Goal: Information Seeking & Learning: Check status

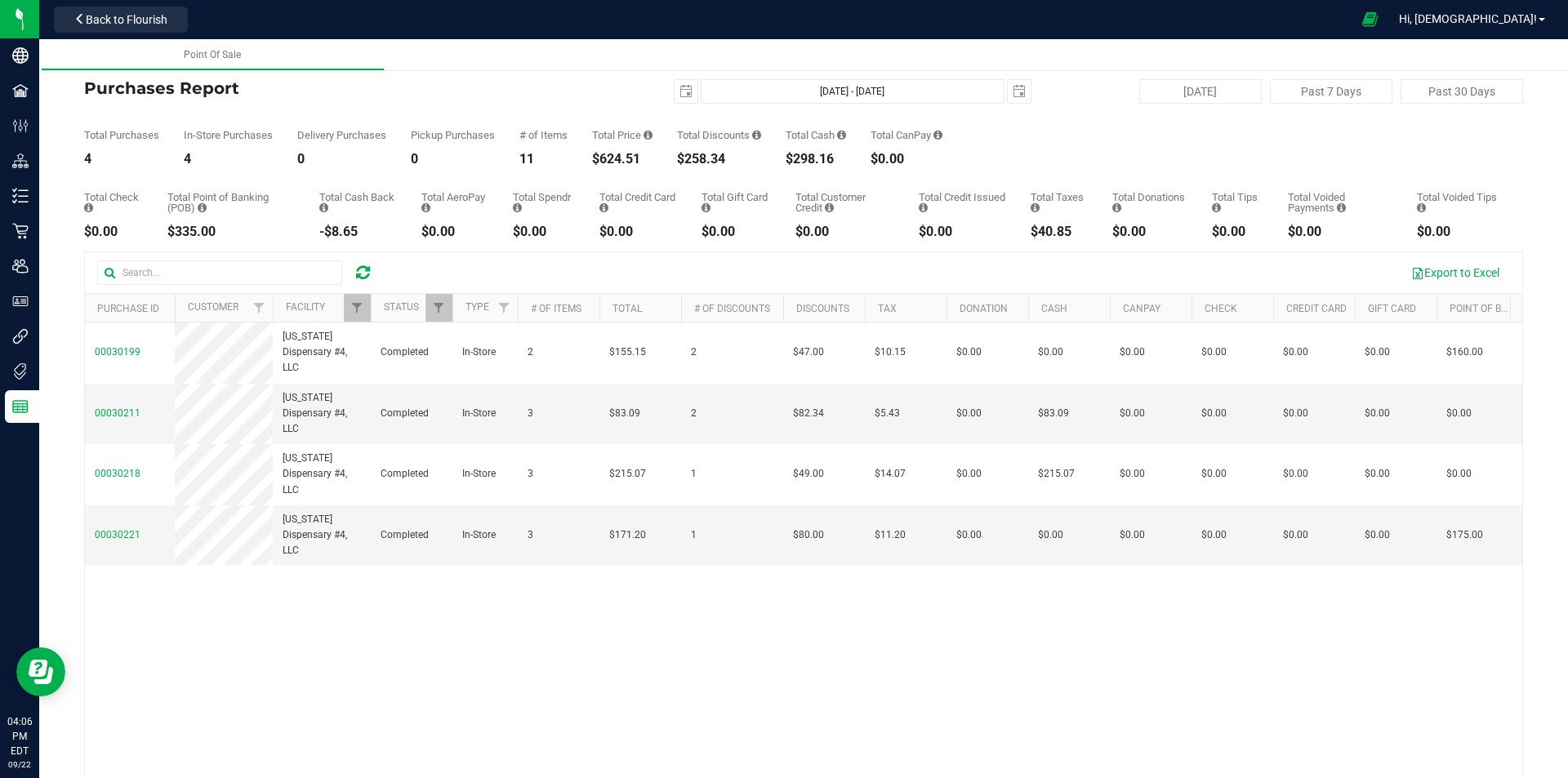
click at [367, 266] on icon at bounding box center [363, 273] width 14 height 17
click at [367, 266] on icon at bounding box center [363, 272] width 18 height 19
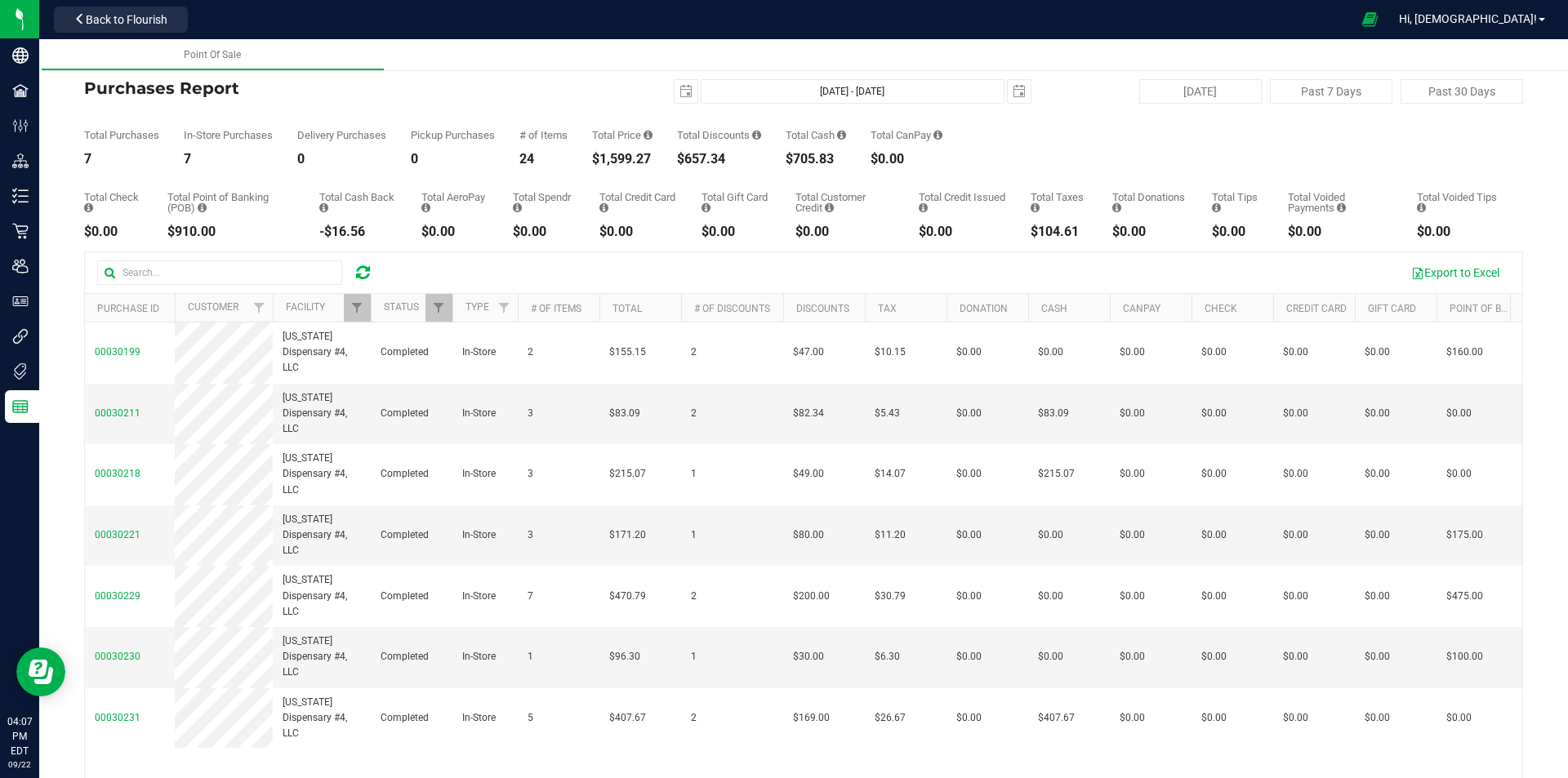
click at [368, 268] on icon at bounding box center [363, 273] width 14 height 17
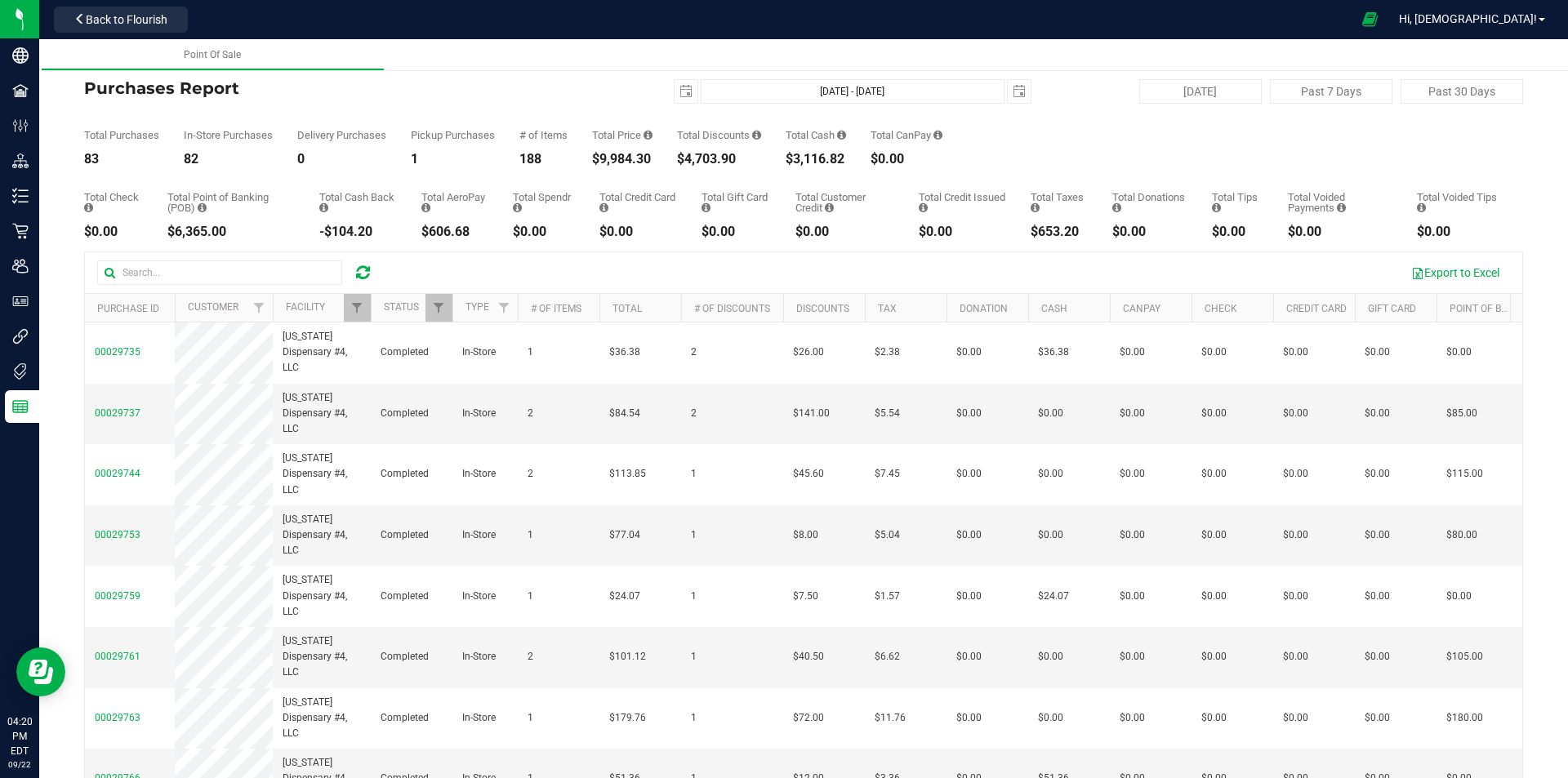
click at [358, 280] on icon at bounding box center [363, 273] width 14 height 17
click at [782, 95] on button "[DATE]" at bounding box center [1201, 92] width 122 height 24
type input "[DATE] - [DATE]"
click at [361, 263] on link at bounding box center [363, 272] width 14 height 19
click at [372, 276] on div at bounding box center [363, 272] width 25 height 19
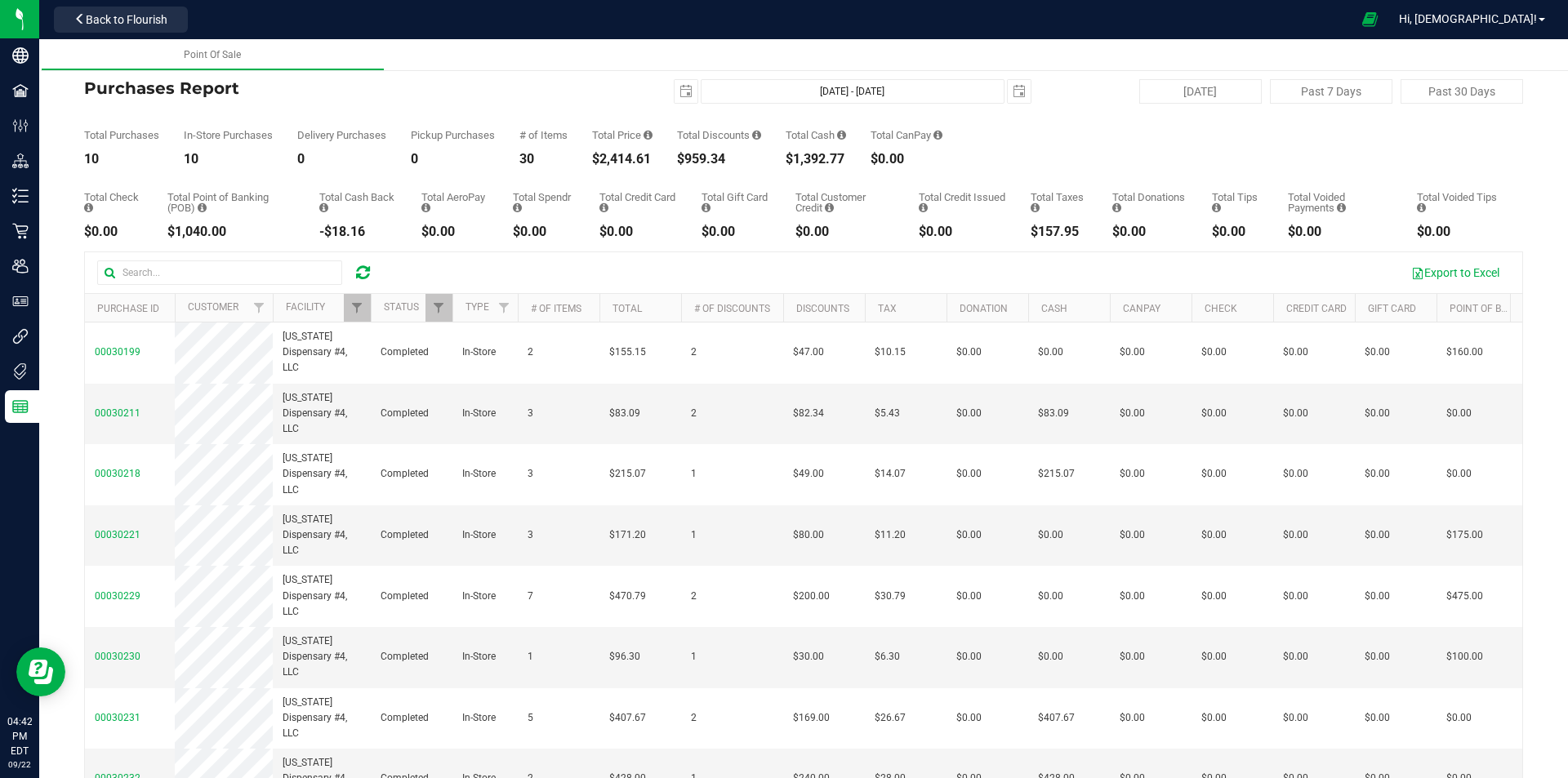
click at [364, 268] on icon at bounding box center [363, 273] width 14 height 17
click at [356, 309] on span "Filter" at bounding box center [357, 308] width 13 height 13
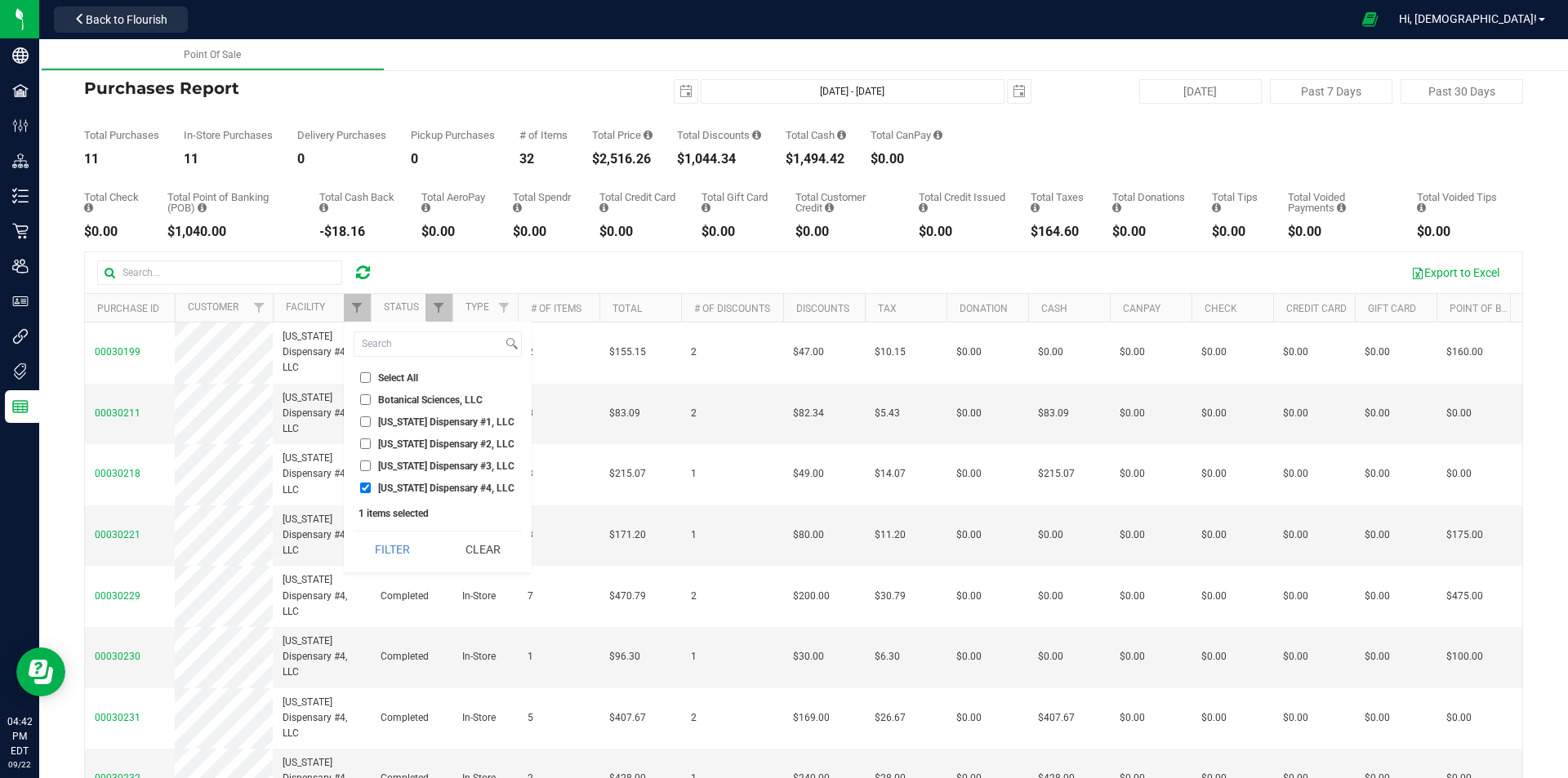
click at [364, 489] on input "[US_STATE] Dispensary #4, LLC" at bounding box center [364, 488] width 10 height 10
checkbox input "false"
click at [364, 420] on input "Georgia Dispensary #1, LLC" at bounding box center [364, 421] width 10 height 10
click at [379, 539] on button "Filter" at bounding box center [392, 550] width 79 height 36
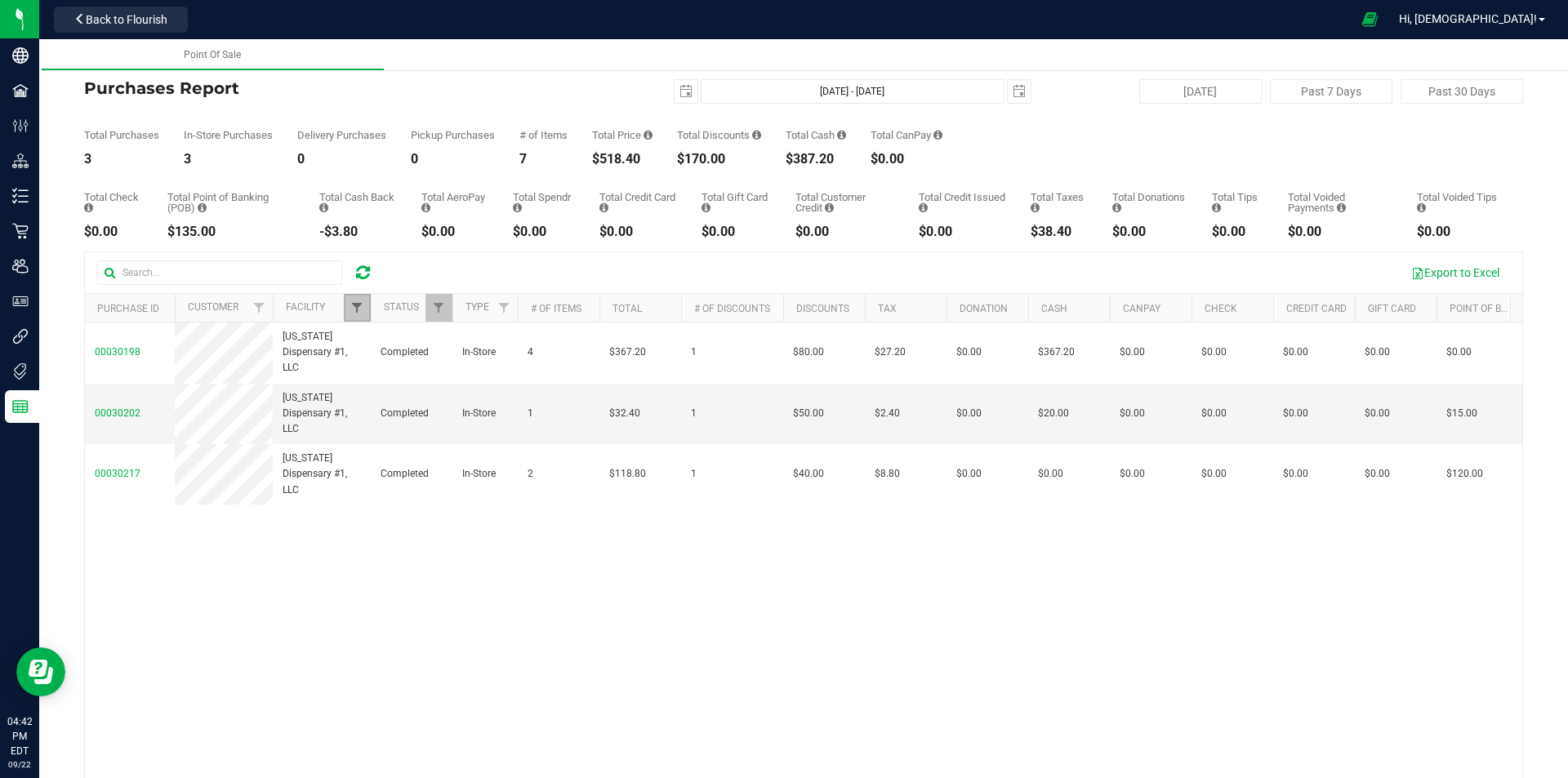
click at [359, 303] on span "Filter" at bounding box center [357, 308] width 13 height 13
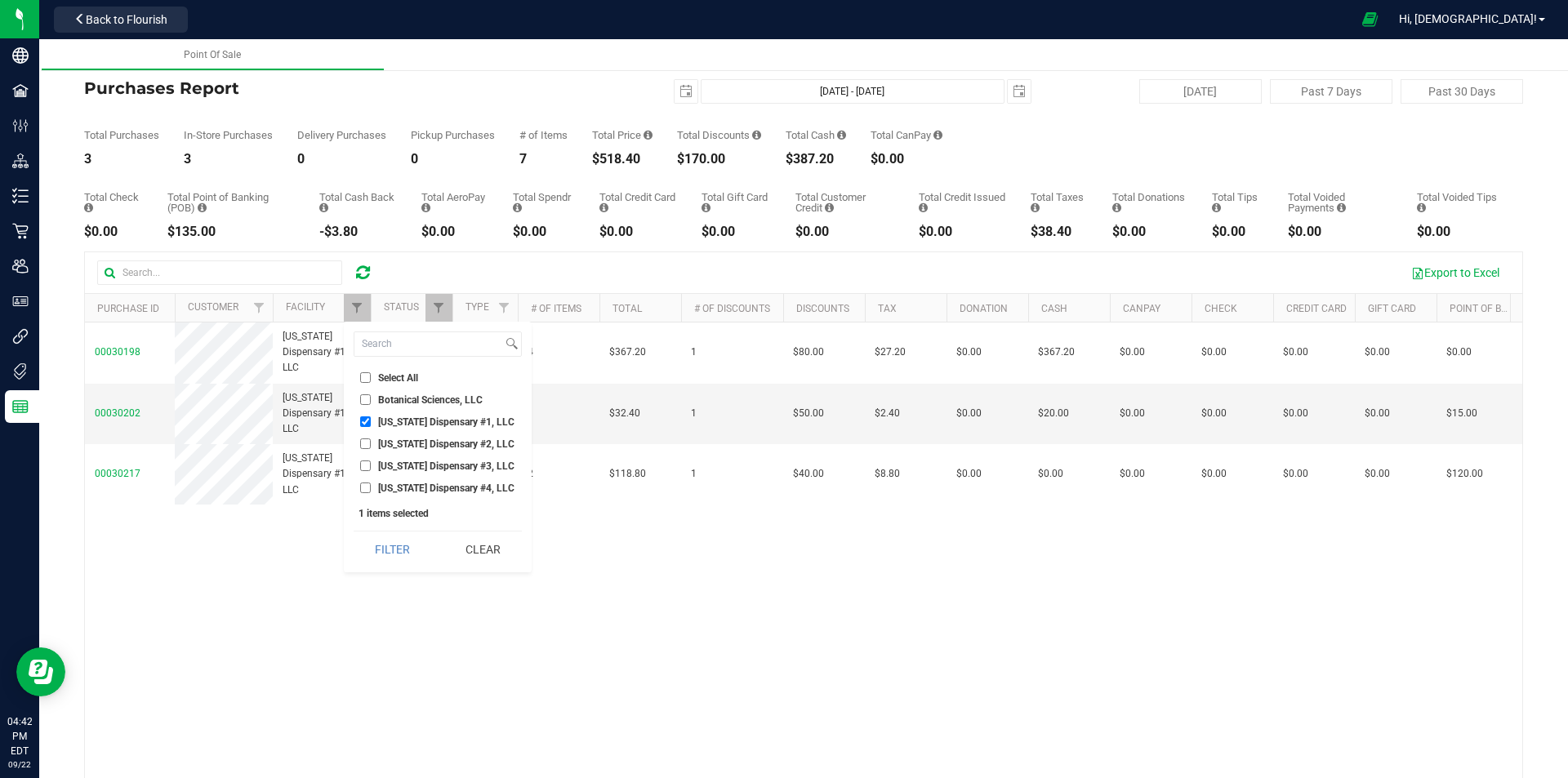
click at [364, 421] on input "Georgia Dispensary #1, LLC" at bounding box center [364, 421] width 10 height 10
checkbox input "false"
click at [361, 436] on li "Georgia Dispensary #2, LLC" at bounding box center [438, 444] width 168 height 18
click at [365, 443] on input "Georgia Dispensary #2, LLC" at bounding box center [364, 443] width 10 height 10
click at [389, 546] on button "Filter" at bounding box center [392, 550] width 79 height 36
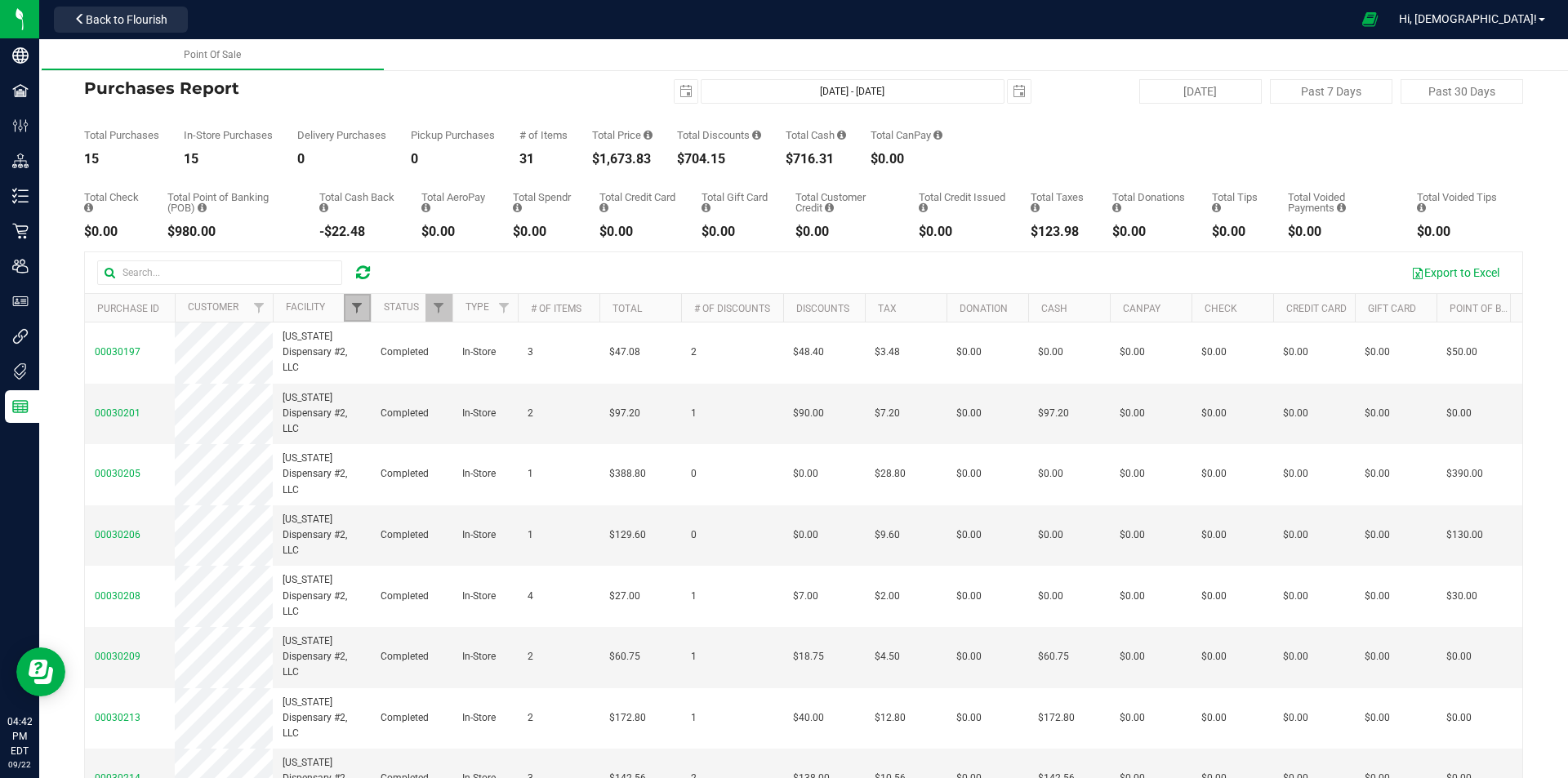
click at [359, 311] on span "Filter" at bounding box center [357, 308] width 13 height 13
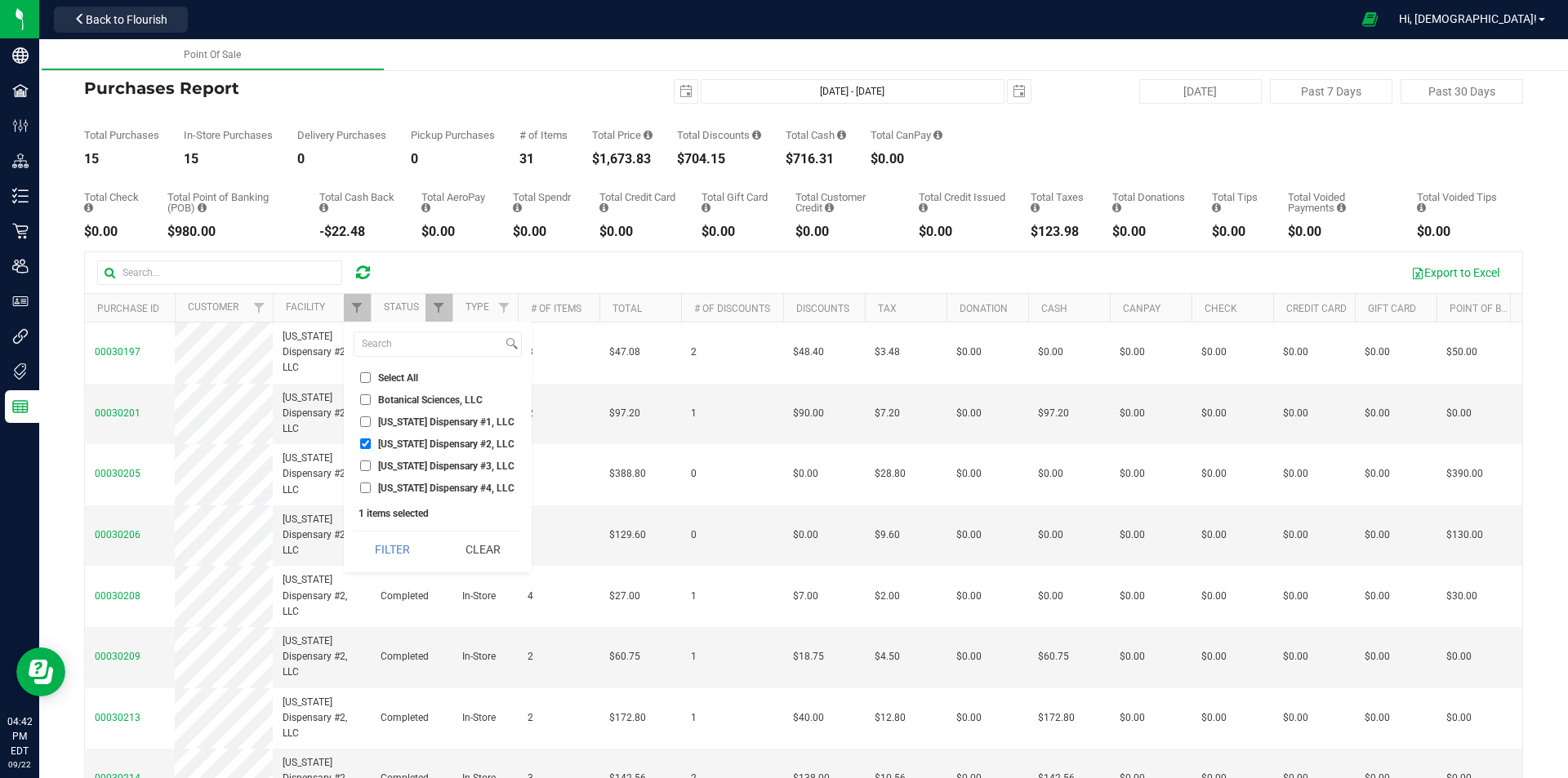
click at [364, 444] on input "Georgia Dispensary #2, LLC" at bounding box center [364, 443] width 10 height 10
checkbox input "false"
click at [364, 469] on input "Georgia Dispensary #3, LLC" at bounding box center [364, 465] width 10 height 10
click at [384, 549] on button "Filter" at bounding box center [392, 550] width 79 height 36
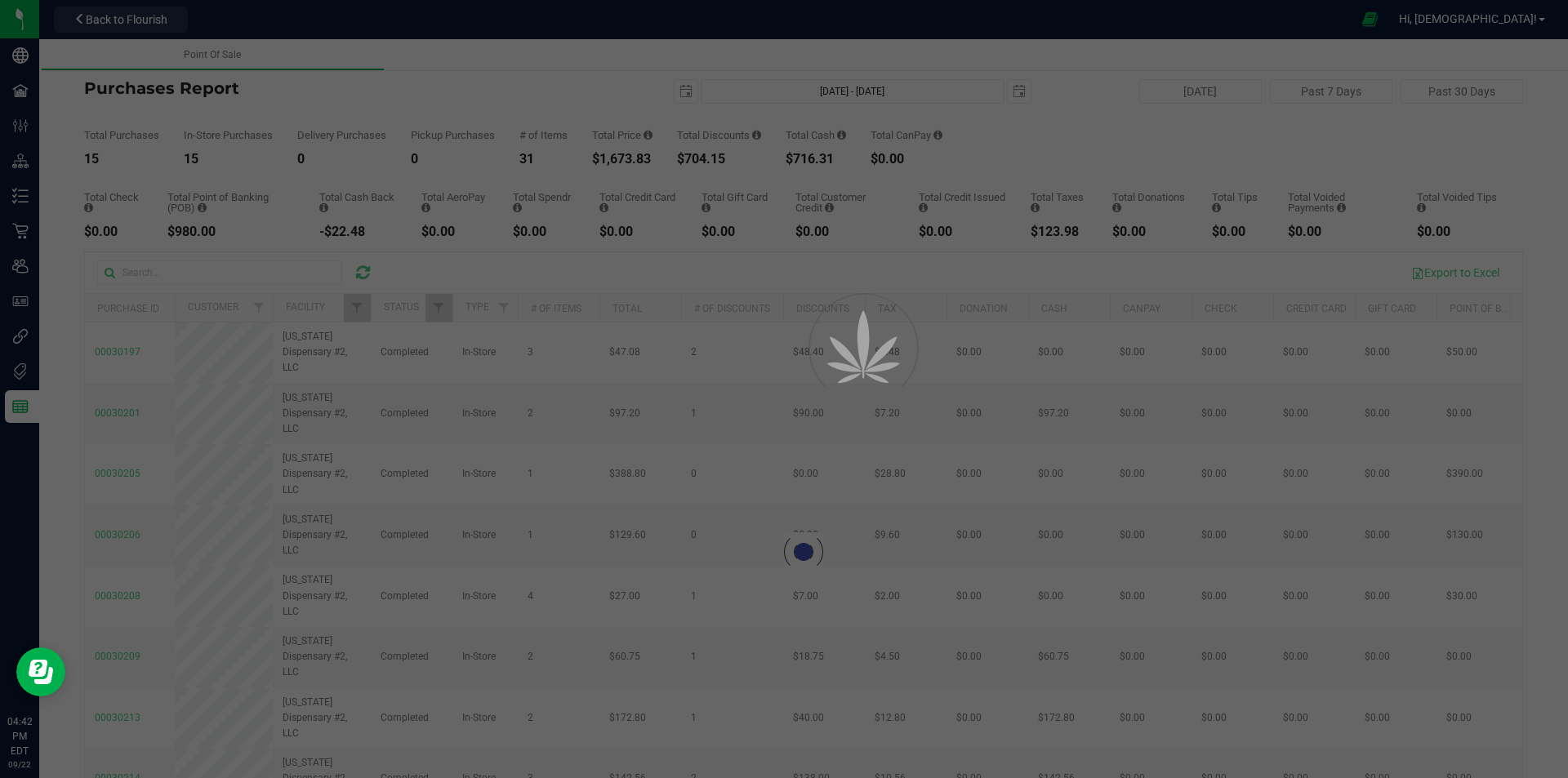
checkbox input "true"
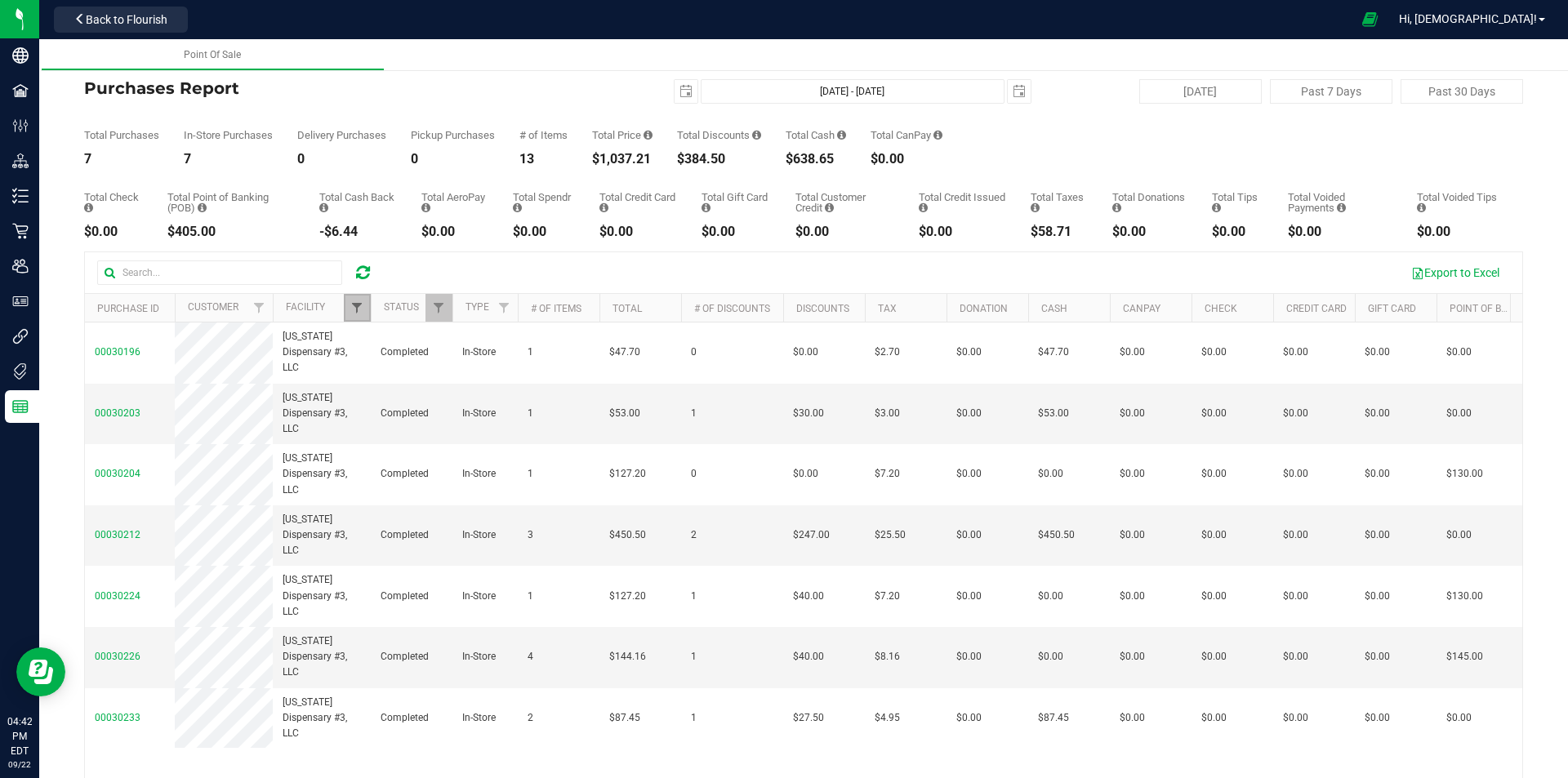
click at [364, 312] on span "Filter" at bounding box center [357, 308] width 13 height 13
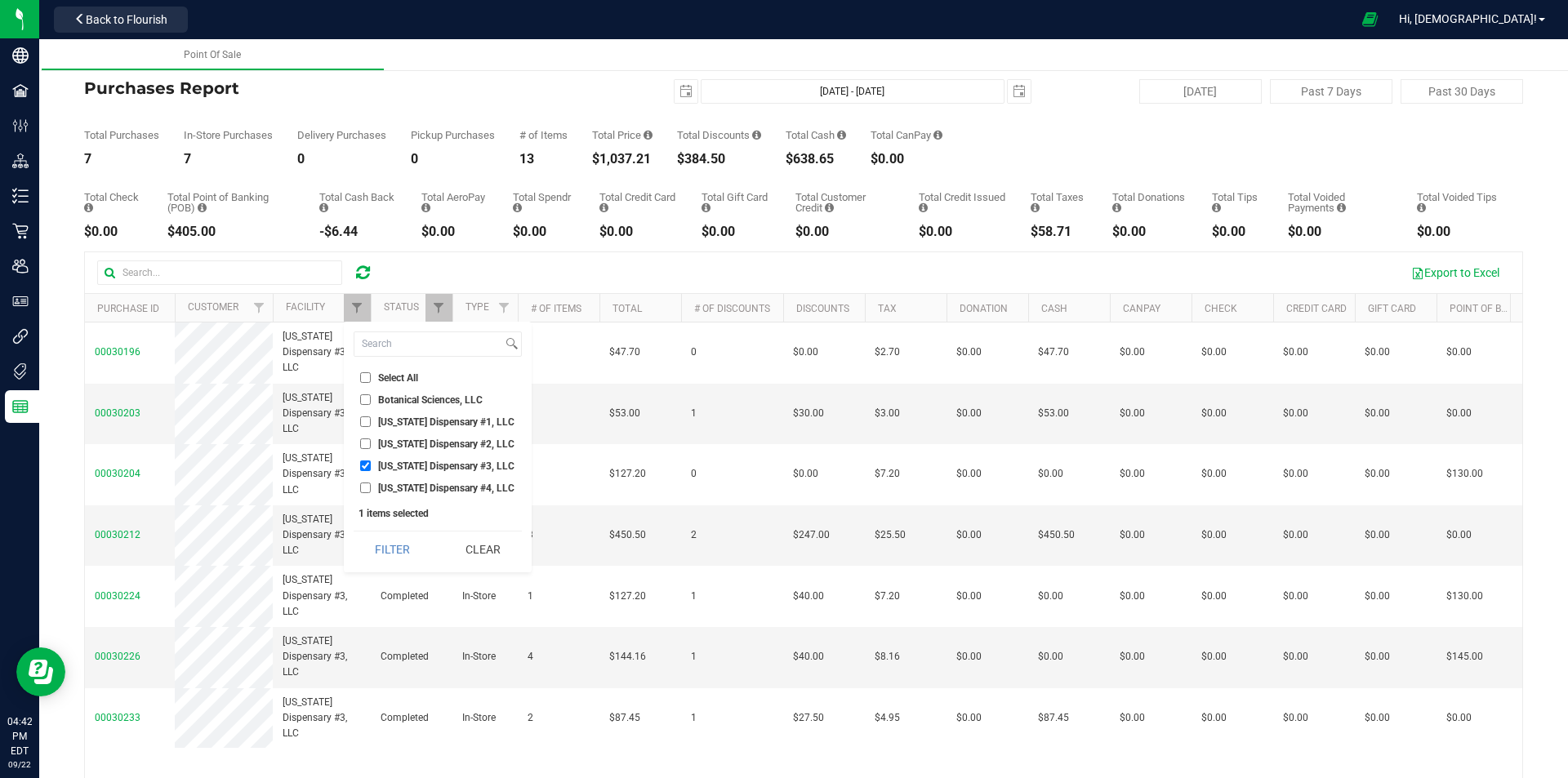
click at [364, 488] on input "[US_STATE] Dispensary #4, LLC" at bounding box center [364, 488] width 10 height 10
checkbox input "true"
click at [365, 469] on input "Georgia Dispensary #3, LLC" at bounding box center [364, 465] width 10 height 10
checkbox input "false"
click at [385, 539] on button "Filter" at bounding box center [392, 550] width 79 height 36
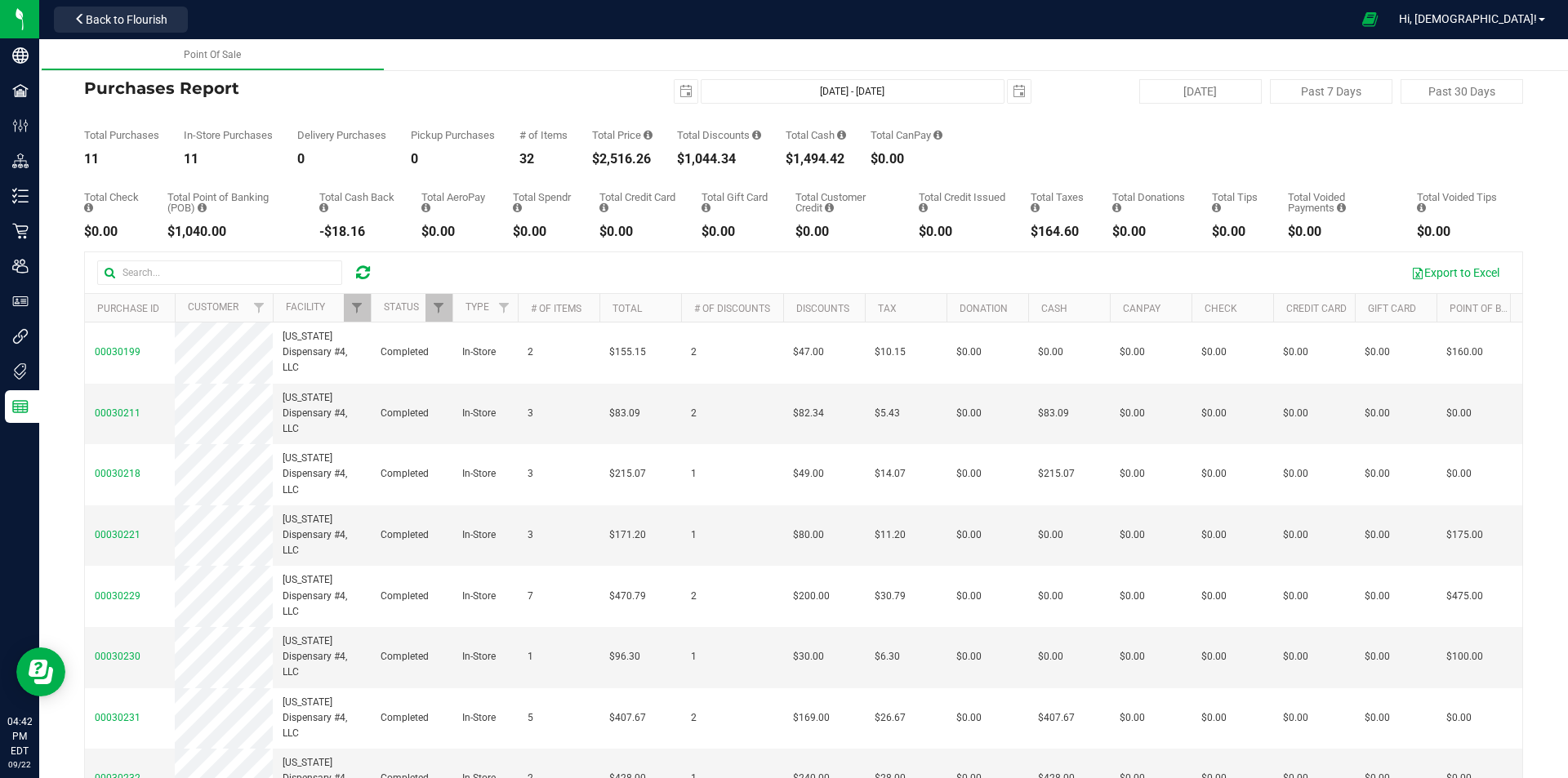
click at [661, 93] on div "Sep 22, 2025 - Sep 22, 2025 2025-09-22" at bounding box center [796, 92] width 491 height 24
click at [674, 93] on span "select" at bounding box center [685, 92] width 23 height 23
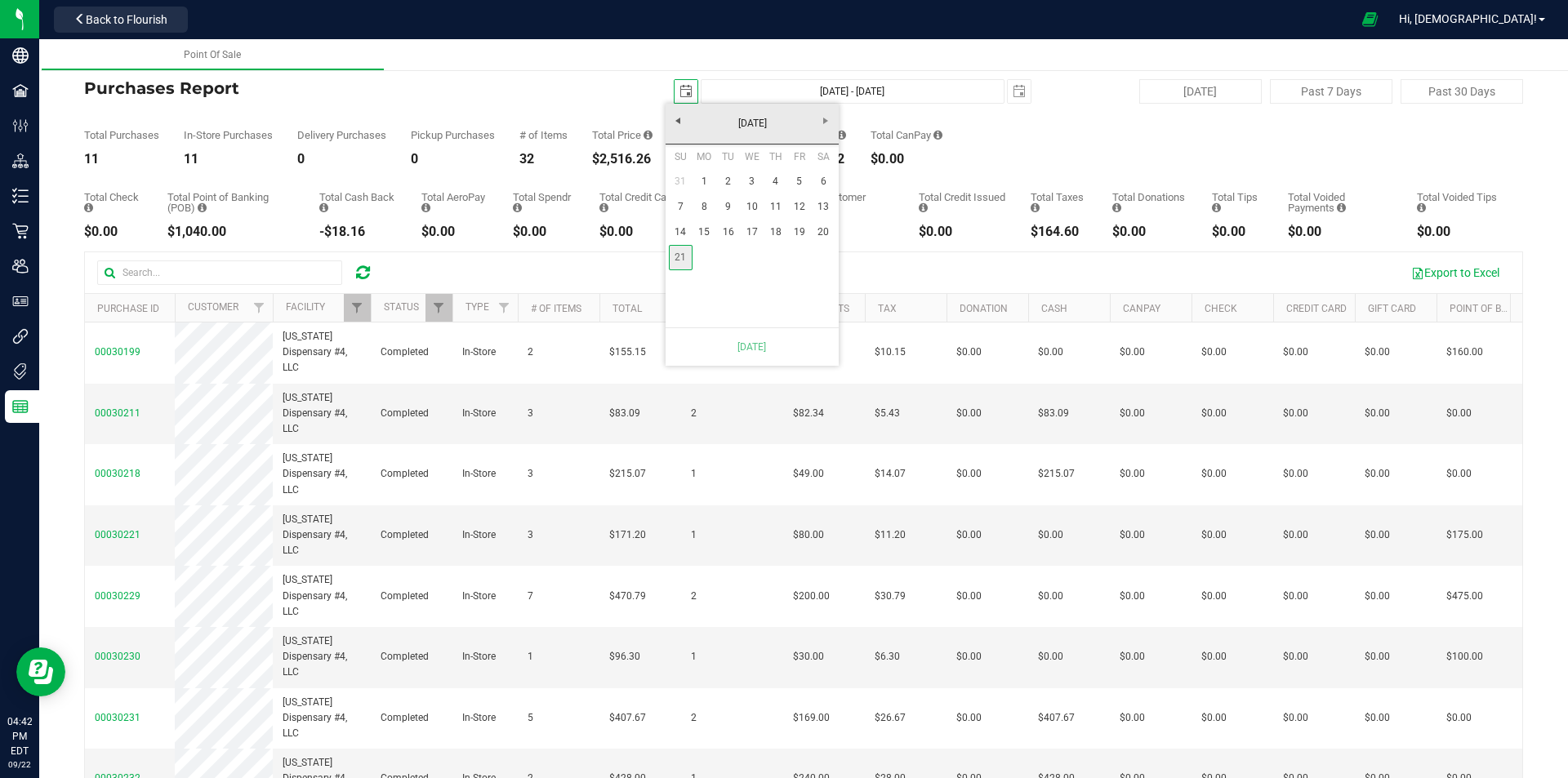
click at [681, 261] on link "21" at bounding box center [681, 257] width 24 height 25
type input "Sep 21, 2025 - Sep 22, 2025"
type input "2025-09-21"
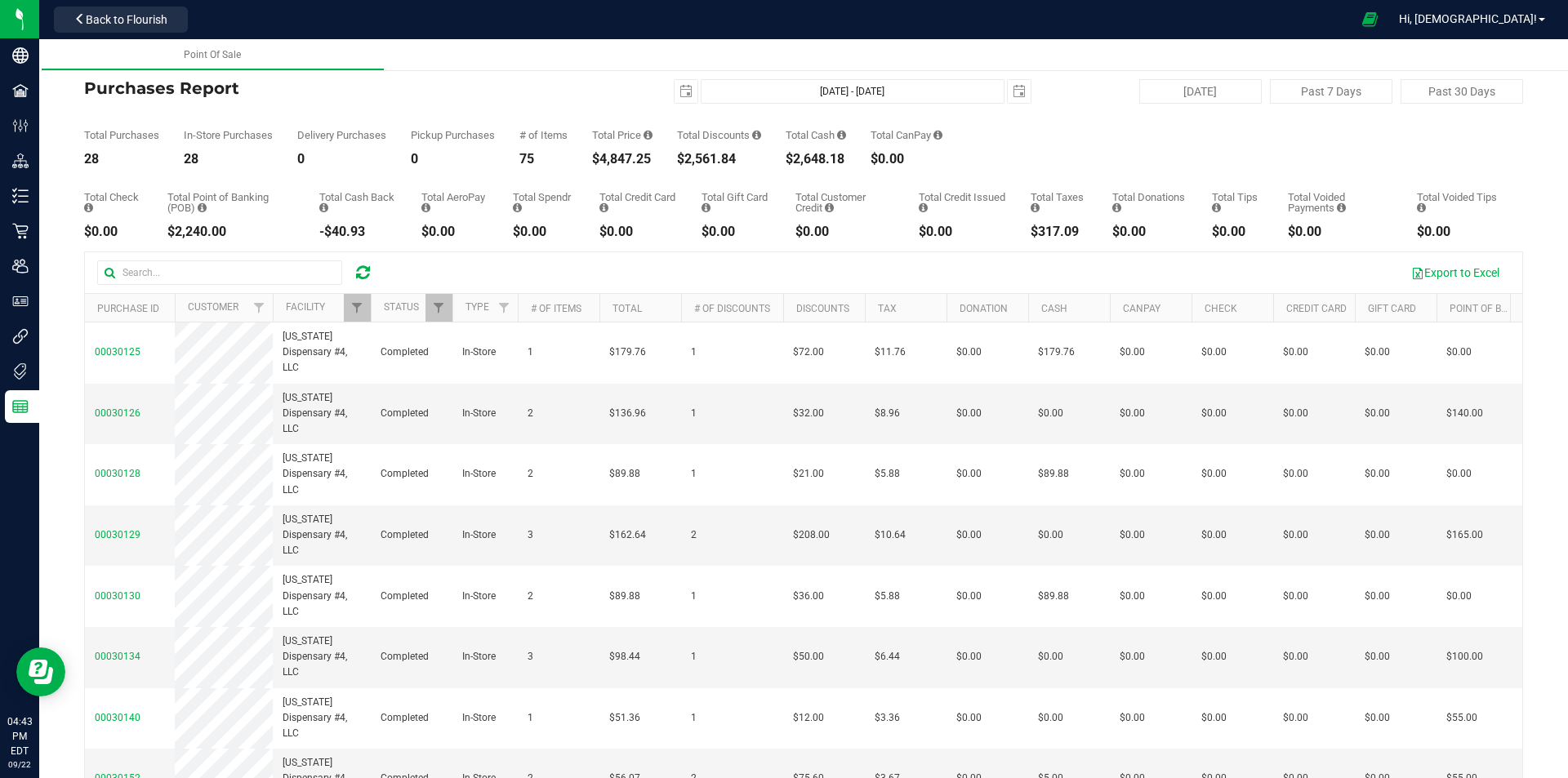
drag, startPoint x: 582, startPoint y: 157, endPoint x: 652, endPoint y: 165, distance: 70.5
click at [652, 165] on div "Total Purchases 28 In-Store Purchases 28 Delivery Purchases 0 Pickup Purchases …" at bounding box center [804, 134] width 1439 height 62
click at [652, 165] on div "$4,847.25" at bounding box center [622, 159] width 60 height 13
click at [782, 97] on button "[DATE]" at bounding box center [1201, 92] width 122 height 24
type input "[DATE] - [DATE]"
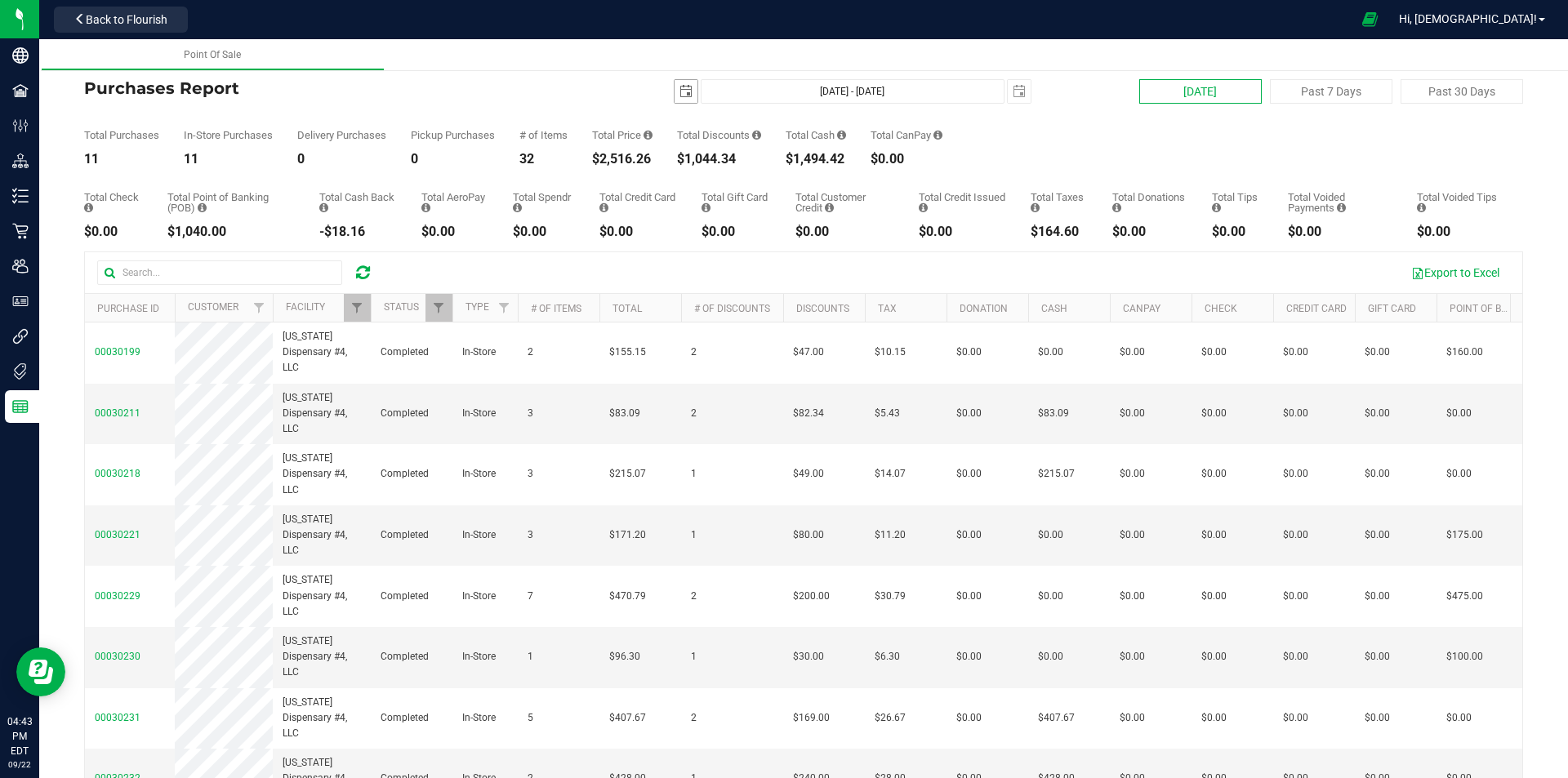
click at [686, 81] on span "select" at bounding box center [685, 92] width 23 height 23
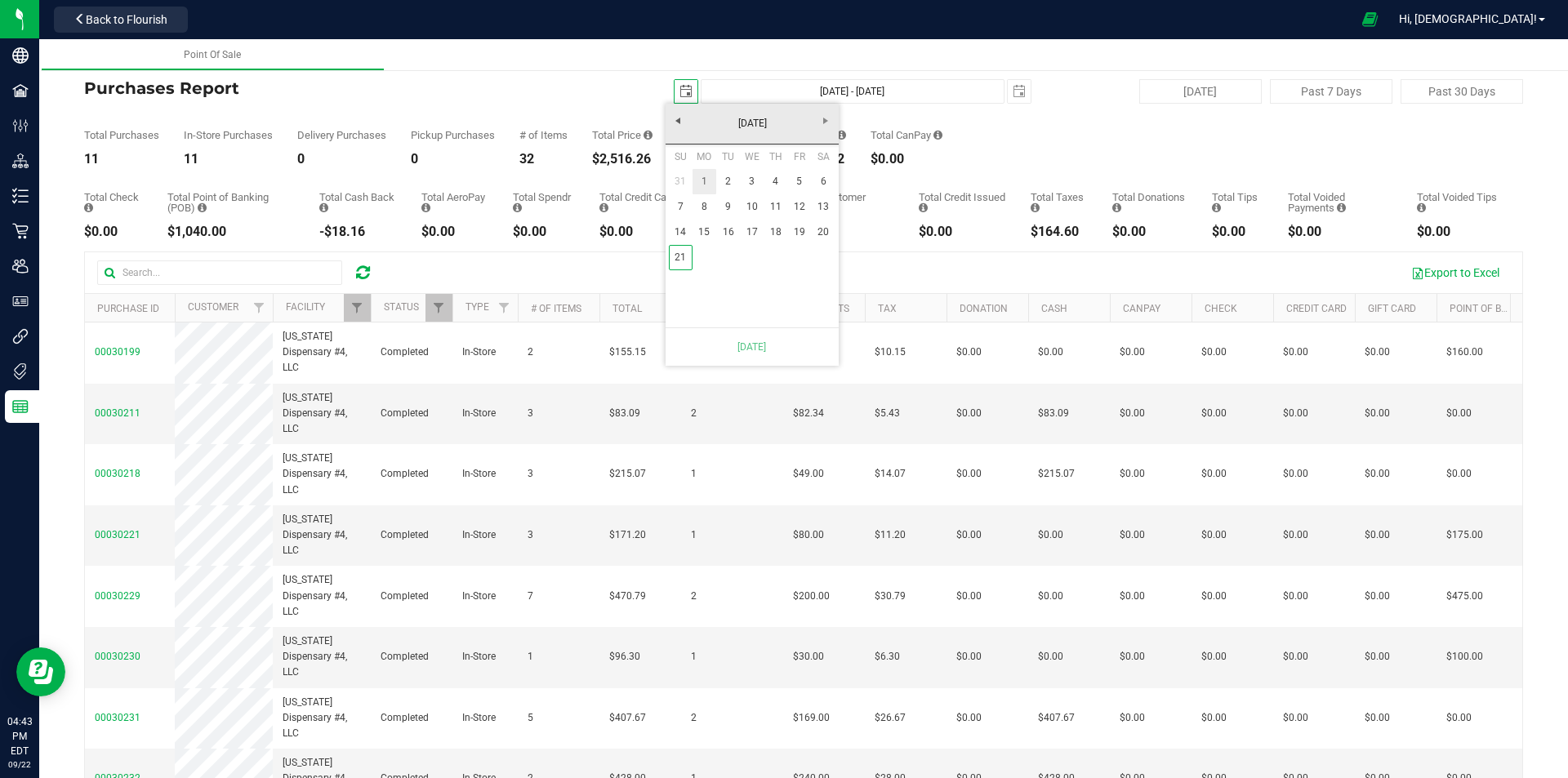
click at [709, 176] on link "1" at bounding box center [705, 181] width 24 height 25
type input "Sep 1, 2025 - Sep 22, 2025"
type input "2025-09-01"
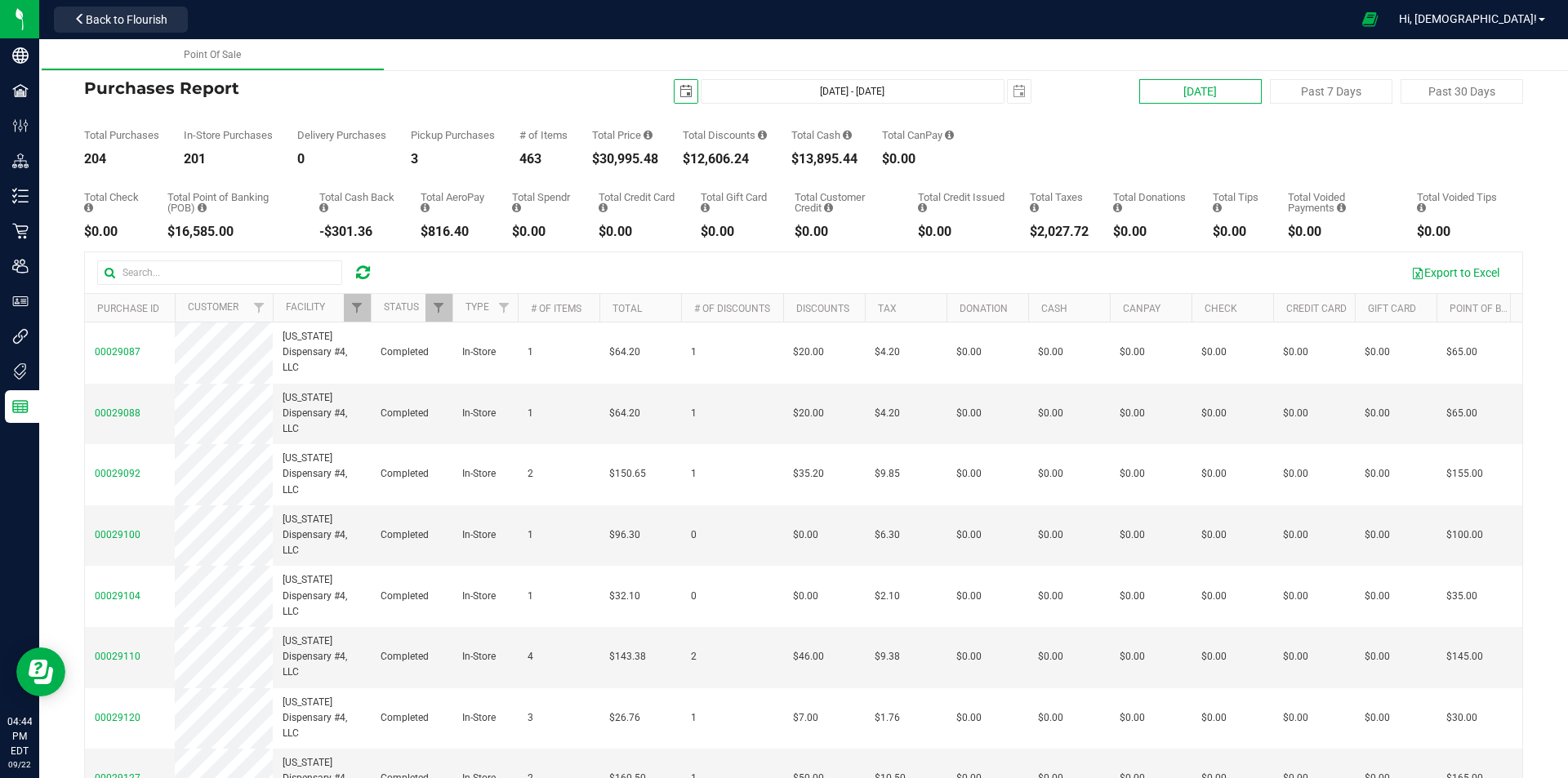
click at [782, 94] on button "[DATE]" at bounding box center [1201, 92] width 122 height 24
type input "[DATE] - [DATE]"
type input "2025-09-21"
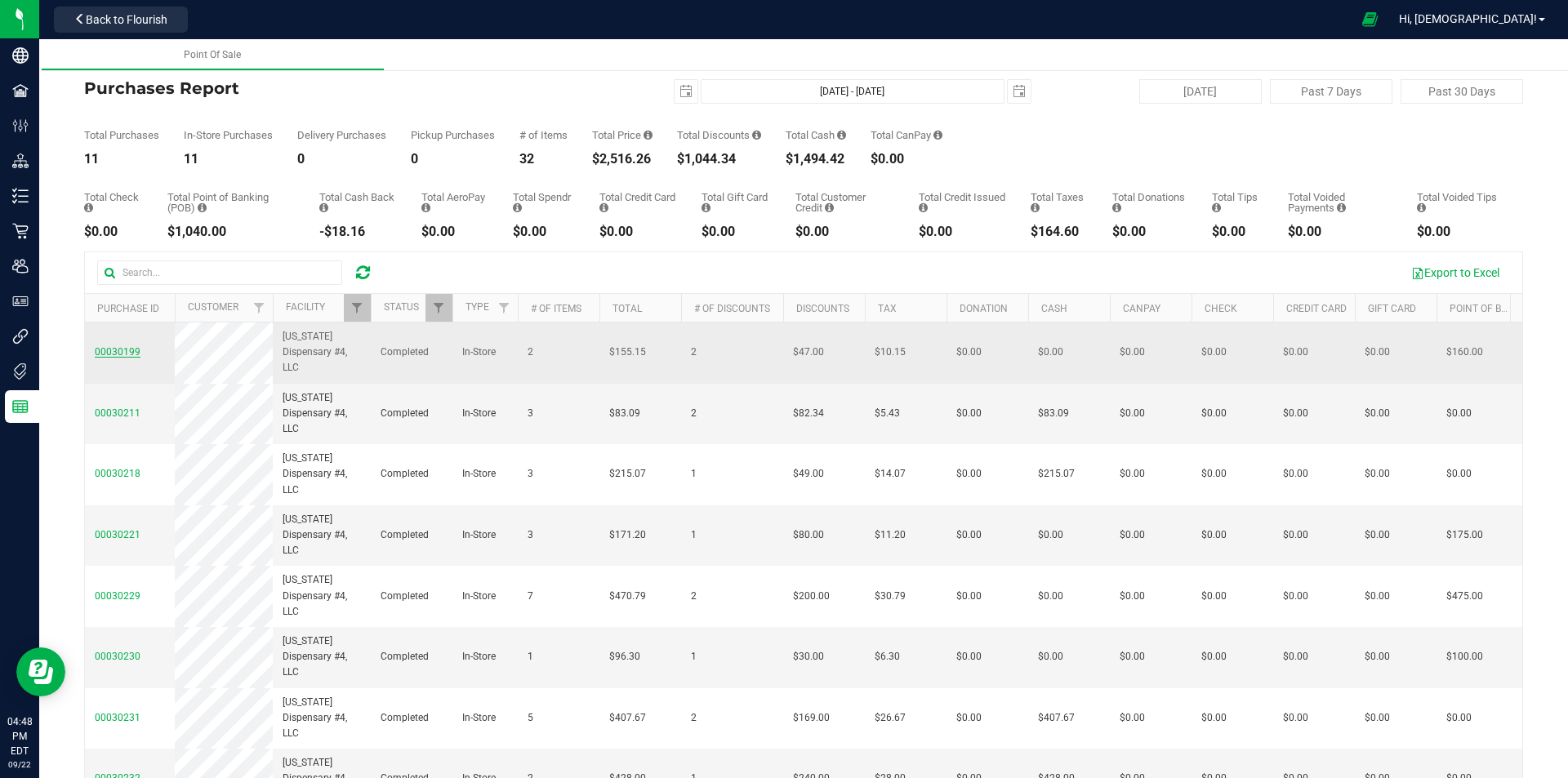
click at [127, 348] on span "00030199" at bounding box center [117, 352] width 45 height 11
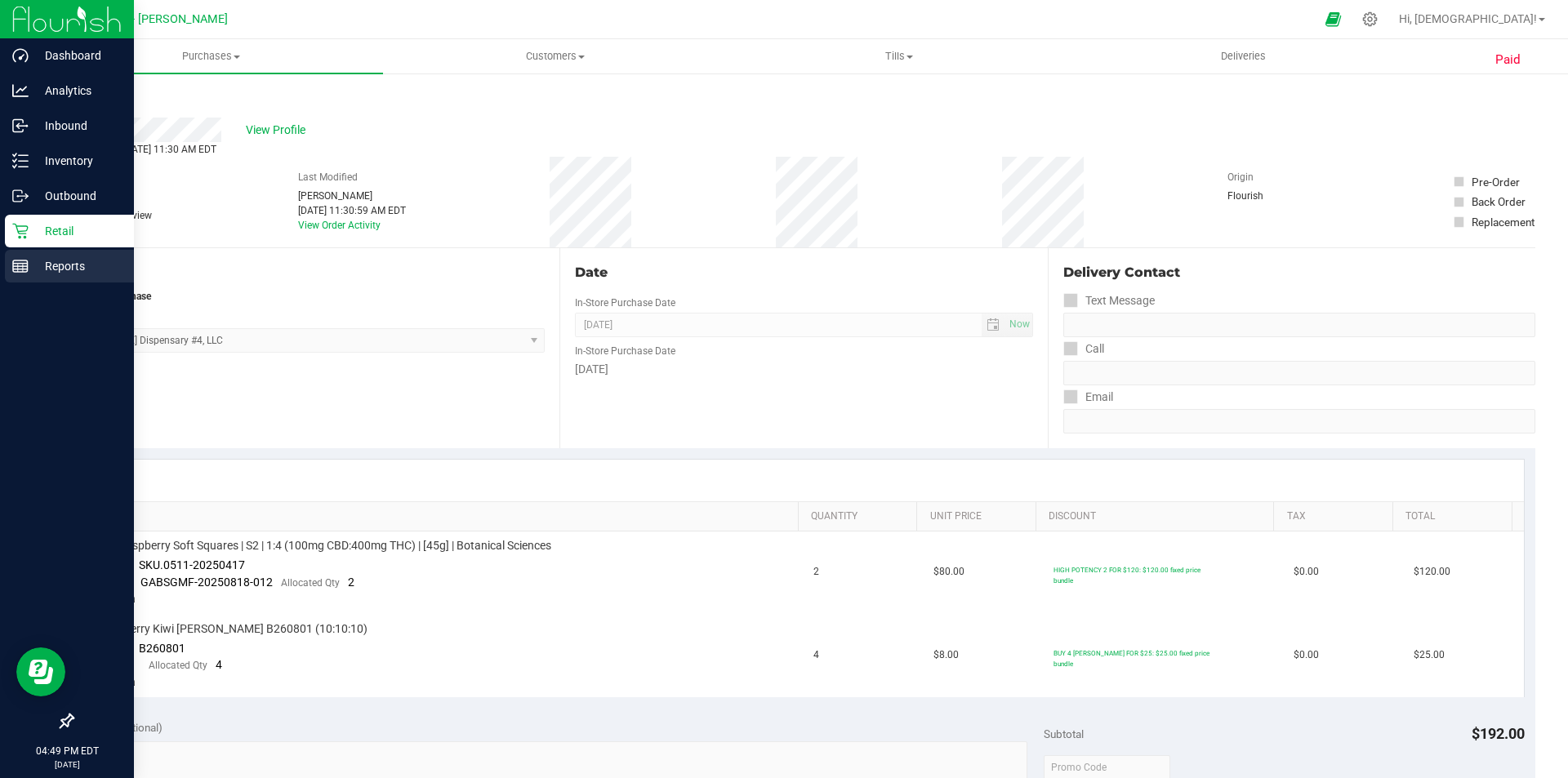
click at [24, 269] on line at bounding box center [20, 269] width 15 height 0
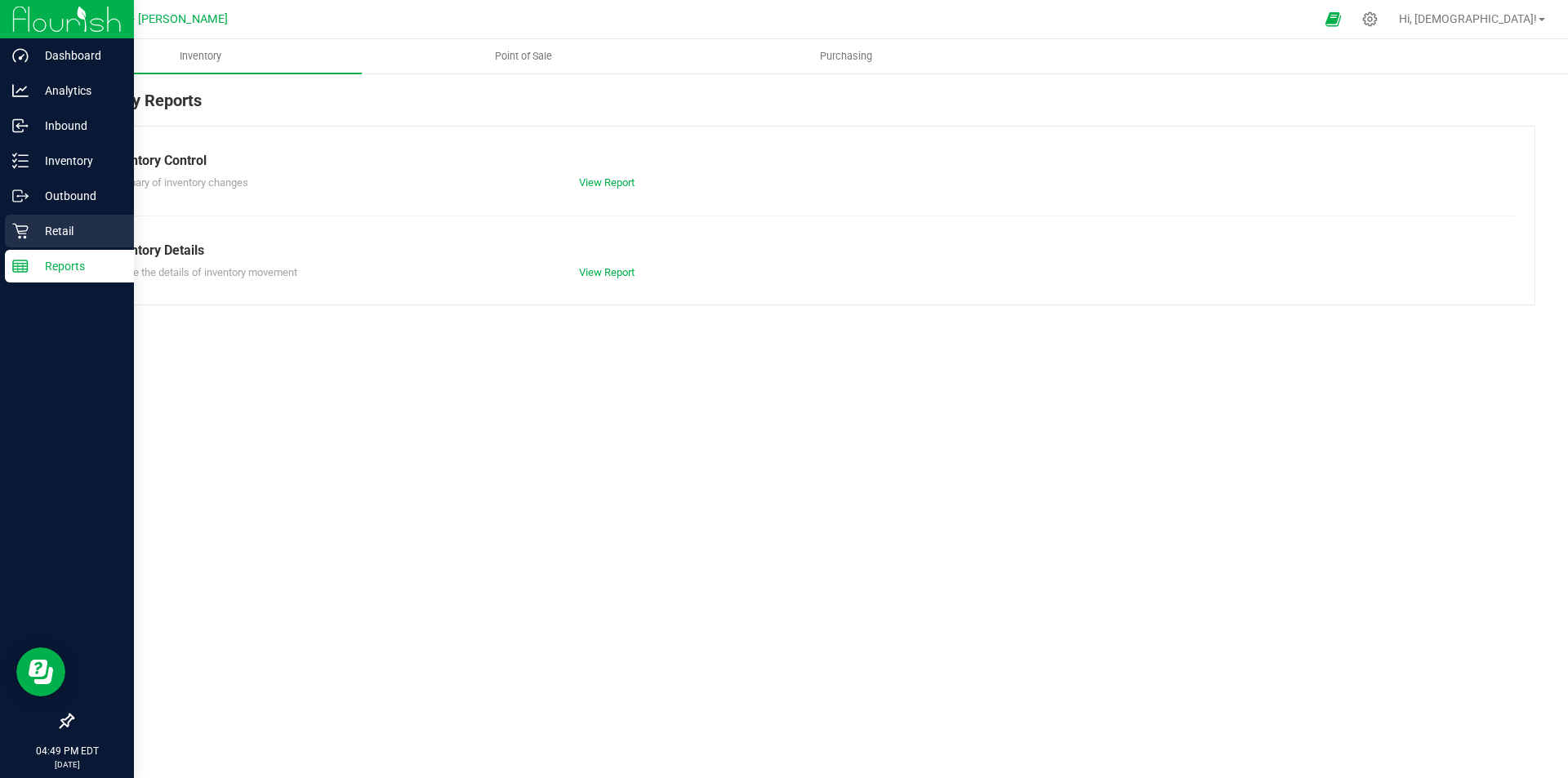
click at [68, 222] on p "Retail" at bounding box center [78, 230] width 98 height 19
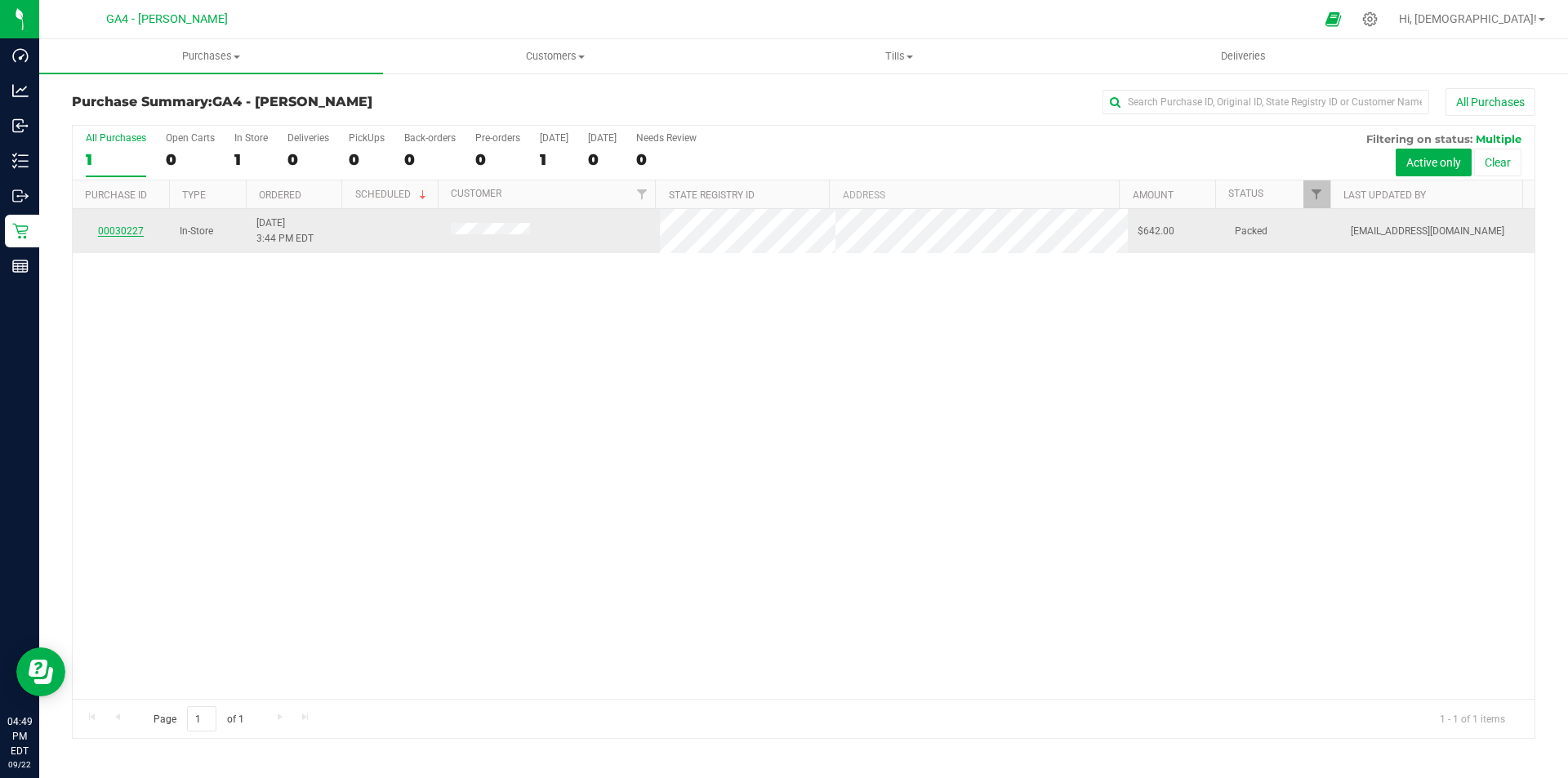
click at [118, 231] on link "00030227" at bounding box center [120, 231] width 45 height 11
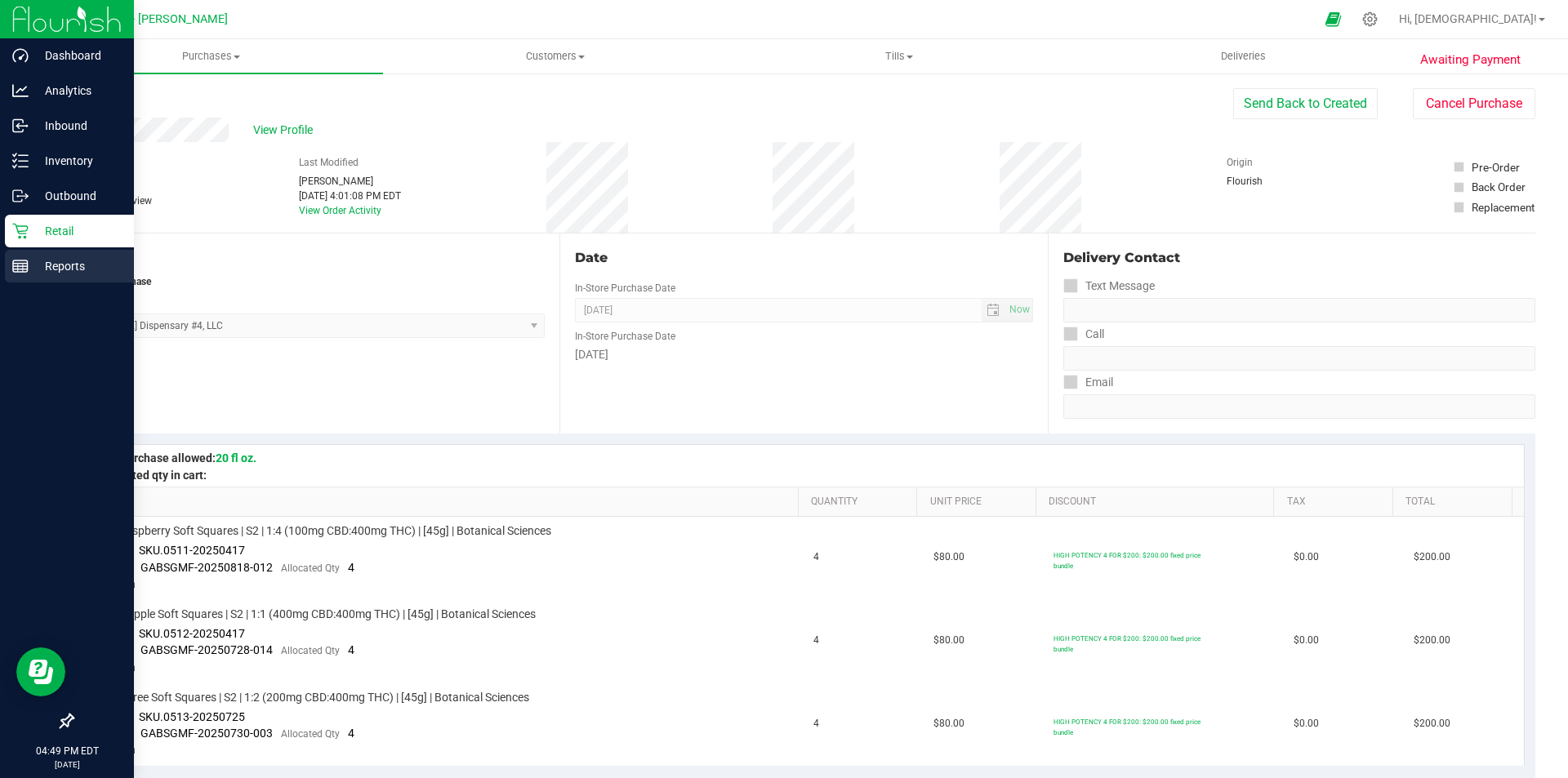
click at [35, 270] on p "Reports" at bounding box center [78, 266] width 98 height 19
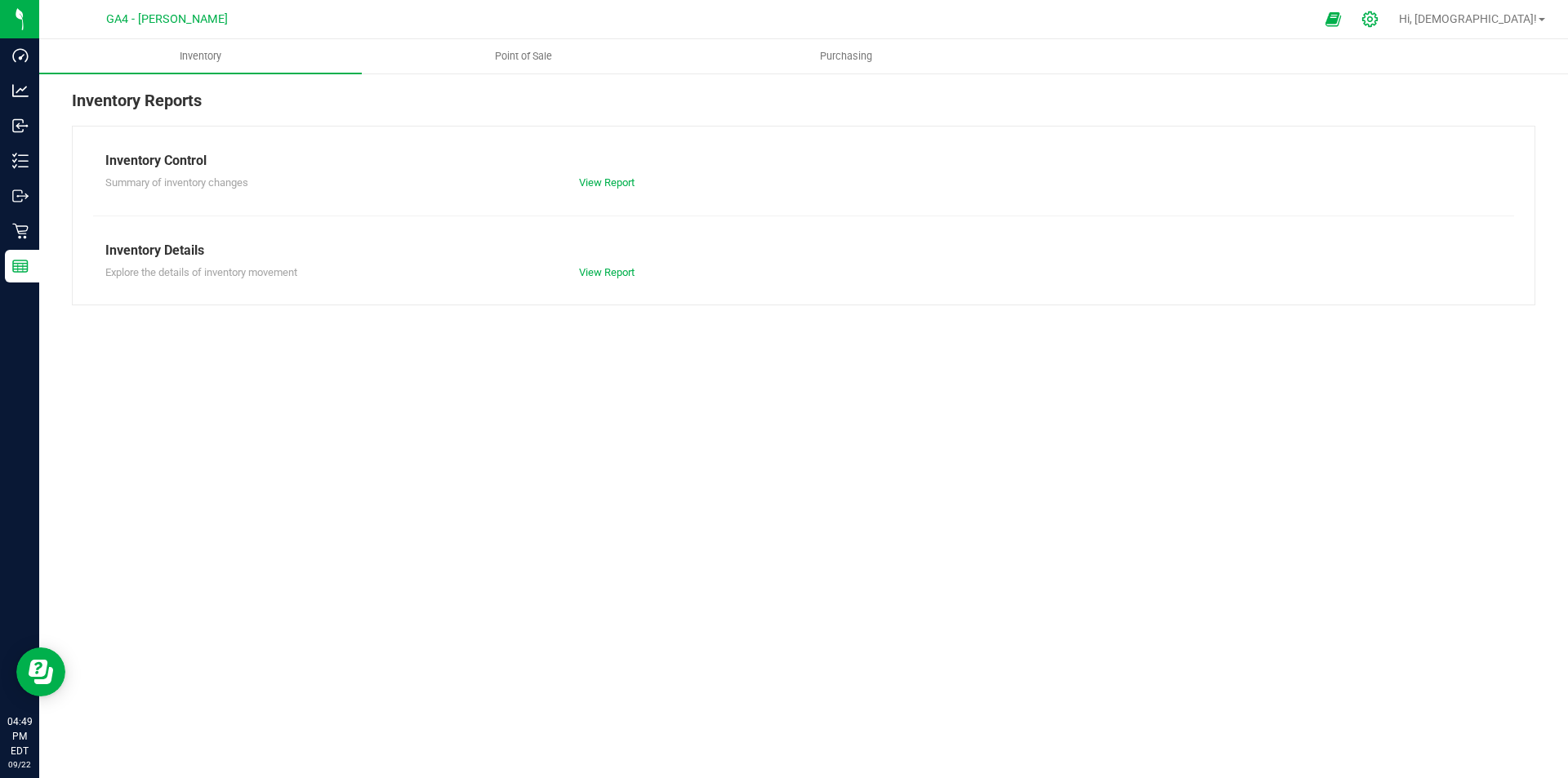
click at [782, 14] on icon at bounding box center [1370, 19] width 18 height 18
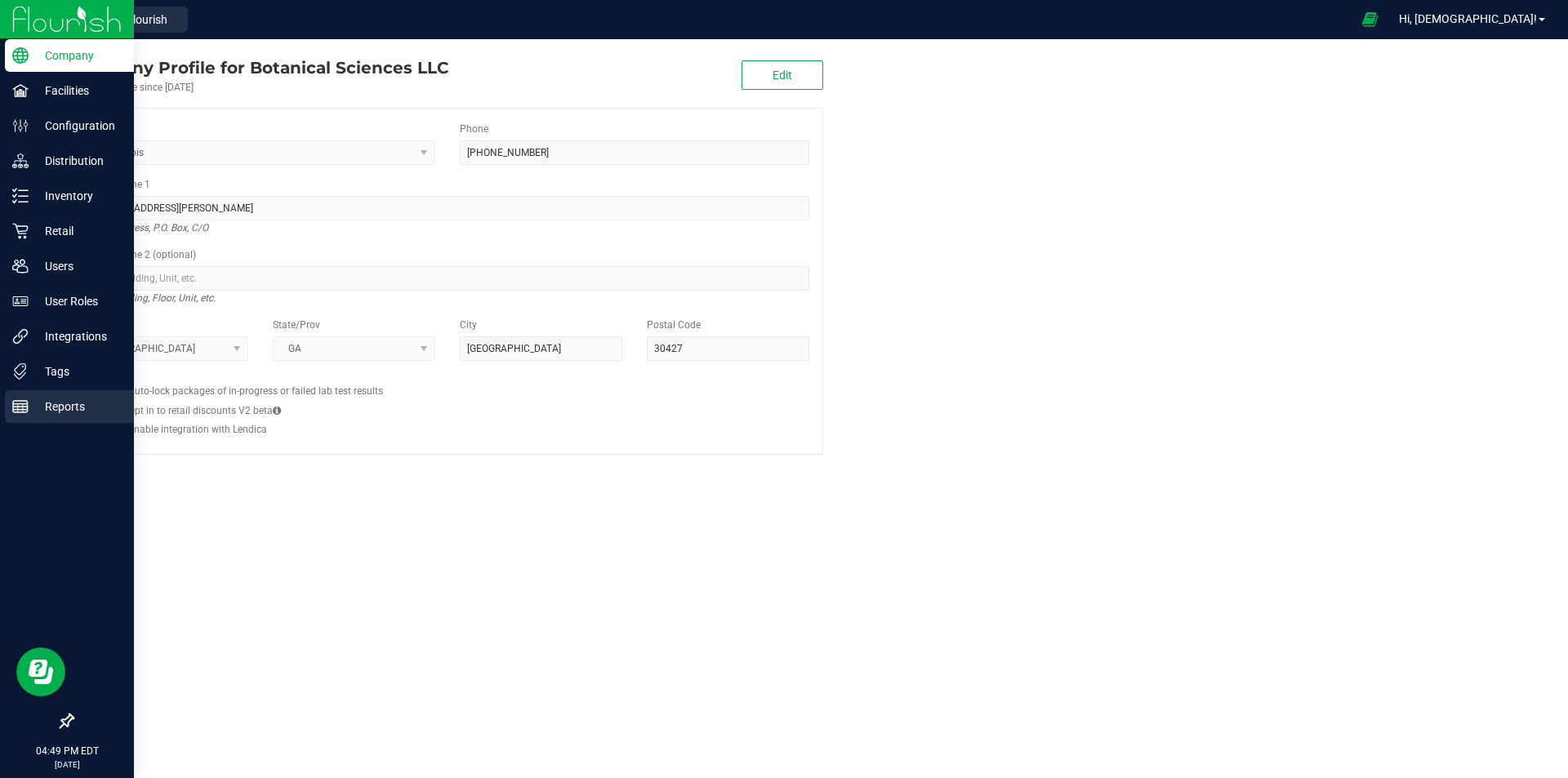
click at [65, 401] on p "Reports" at bounding box center [78, 406] width 98 height 19
